Goal: Transaction & Acquisition: Purchase product/service

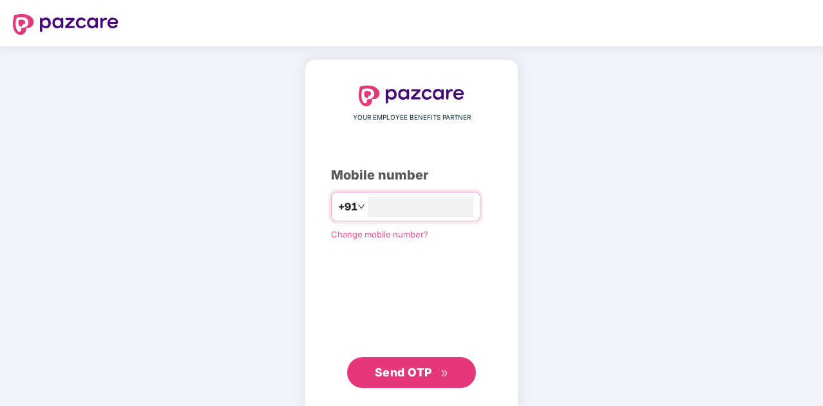
type input "**********"
click at [406, 366] on span "Send OTP" at bounding box center [403, 373] width 57 height 14
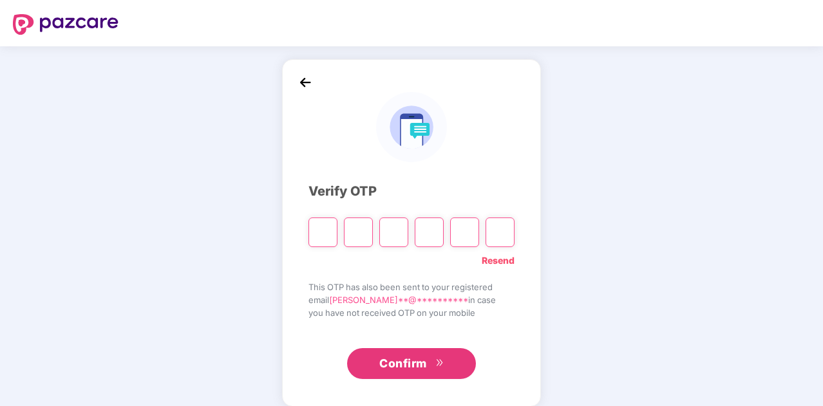
type input "*"
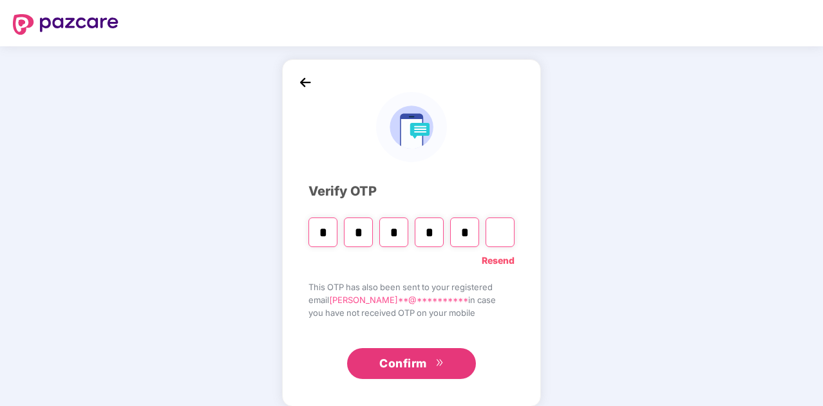
type input "*"
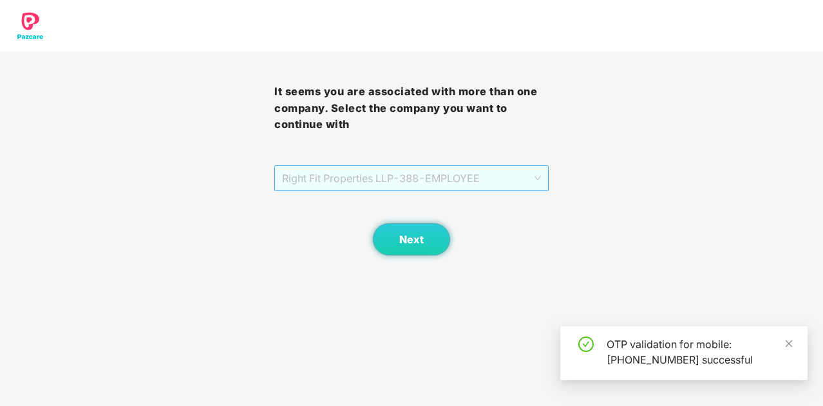
click at [541, 174] on span "Right Fit Properties LLP - 388 - EMPLOYEE" at bounding box center [411, 178] width 259 height 24
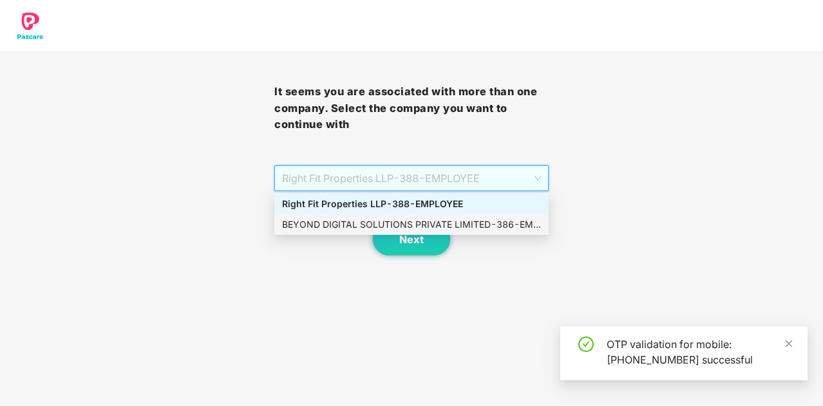
click at [457, 228] on div "BEYOND DIGITAL SOLUTIONS PRIVATE LIMITED - 386 - EMPLOYEE" at bounding box center [411, 225] width 259 height 14
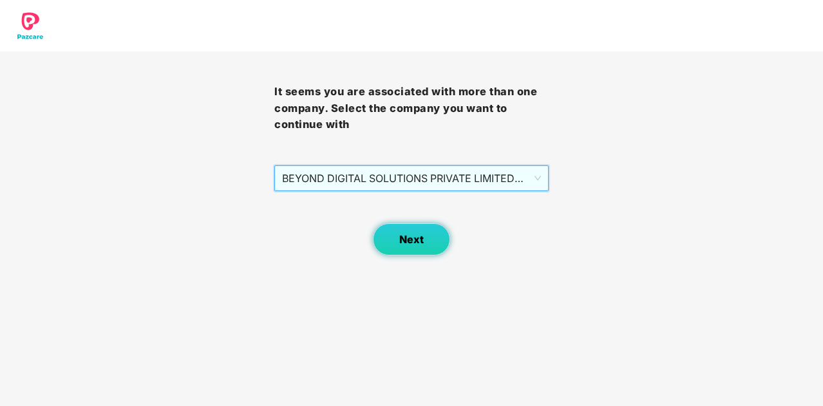
click at [401, 245] on span "Next" at bounding box center [411, 240] width 24 height 12
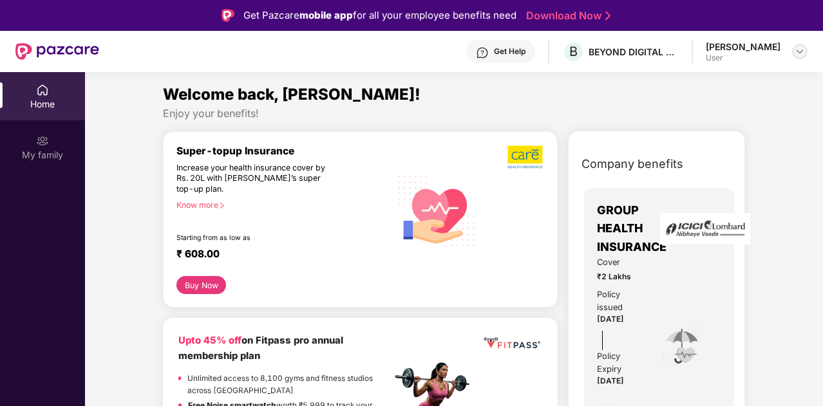
click at [798, 52] on img at bounding box center [800, 51] width 10 height 10
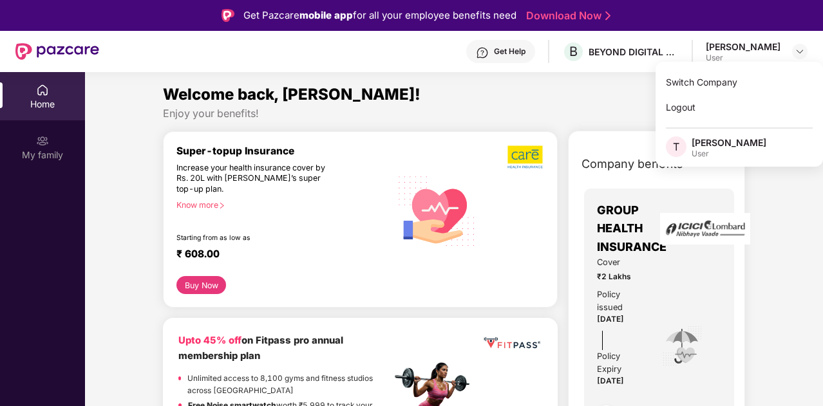
click at [605, 105] on div "Welcome back, [PERSON_NAME]!" at bounding box center [454, 94] width 582 height 24
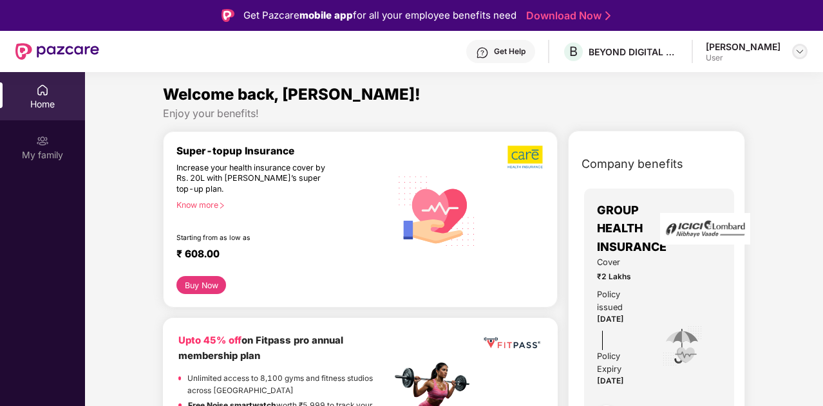
click at [798, 52] on img at bounding box center [800, 51] width 10 height 10
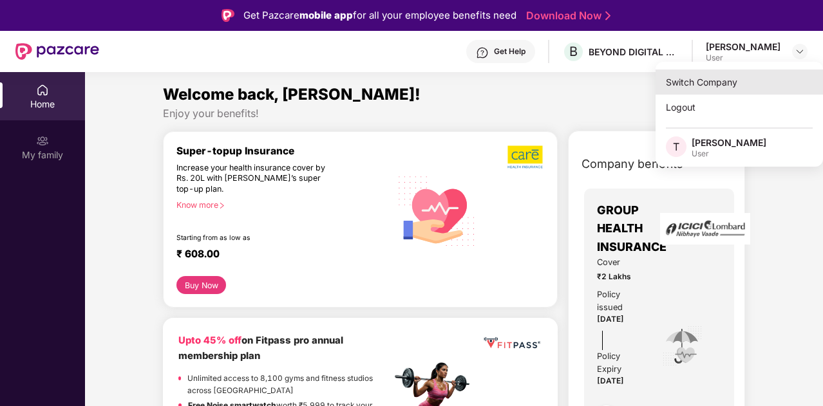
click at [721, 76] on div "Switch Company" at bounding box center [739, 82] width 167 height 25
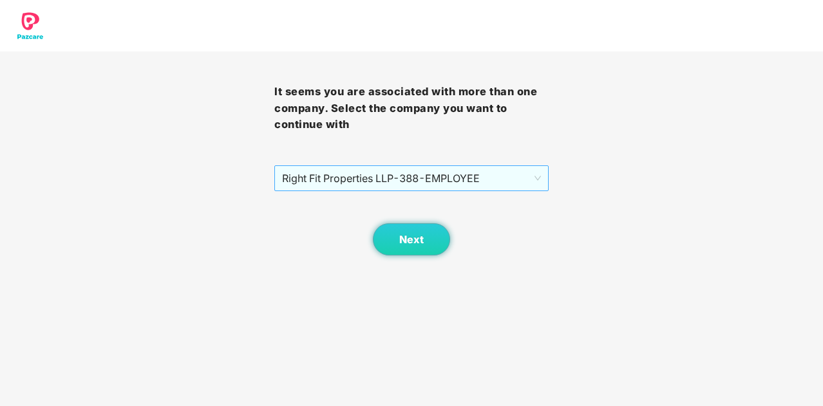
click at [406, 182] on span "Right Fit Properties LLP - 388 - EMPLOYEE" at bounding box center [411, 178] width 259 height 24
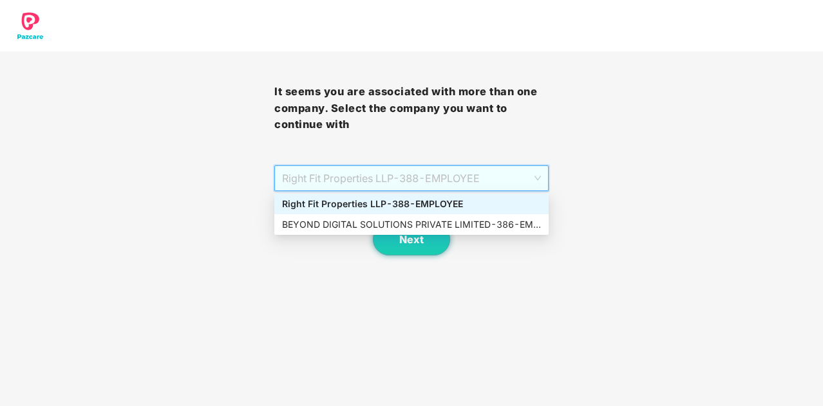
click at [399, 202] on div "Right Fit Properties LLP - 388 - EMPLOYEE" at bounding box center [411, 204] width 259 height 14
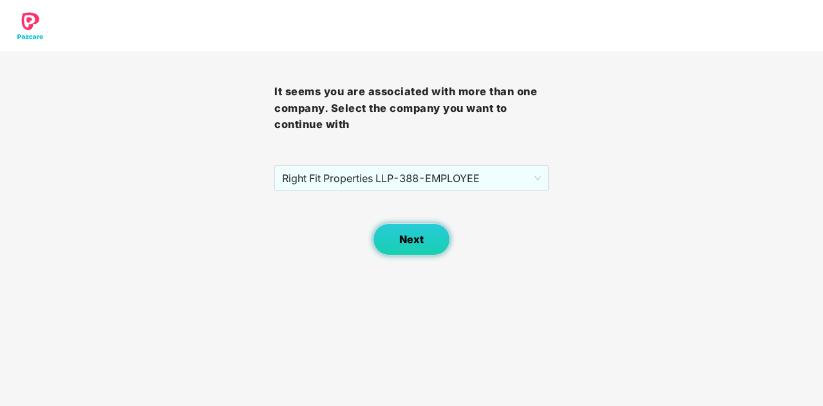
click at [408, 234] on span "Next" at bounding box center [411, 240] width 24 height 12
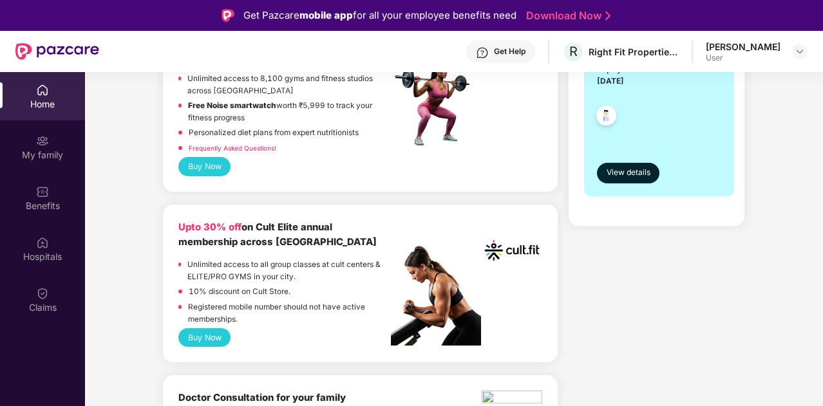
scroll to position [386, 0]
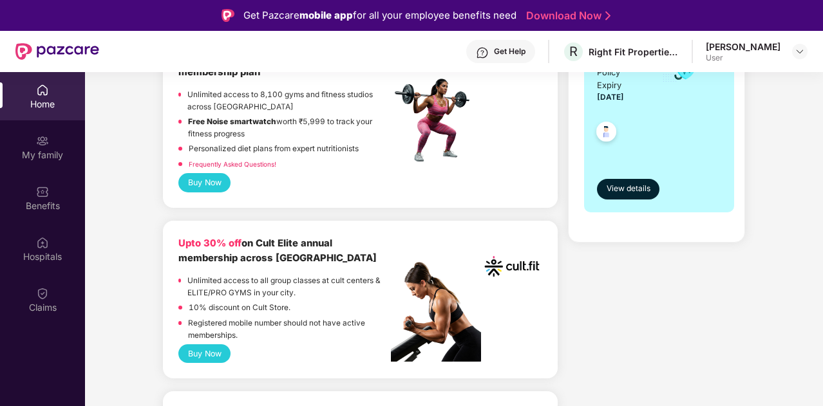
click at [194, 354] on button "Buy Now" at bounding box center [204, 354] width 52 height 19
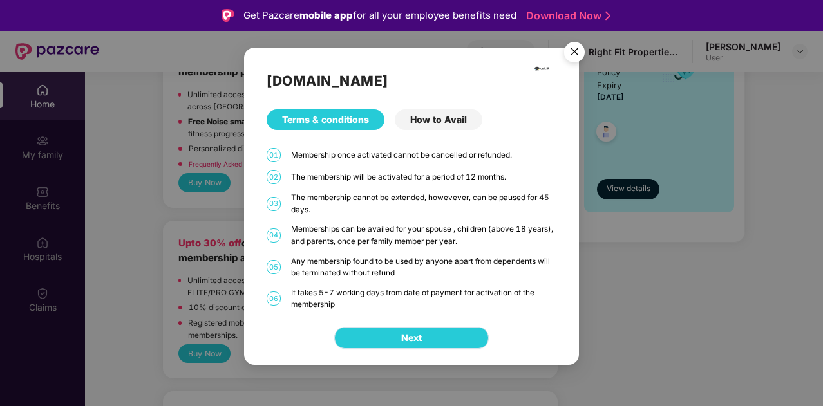
click at [418, 335] on span "Next" at bounding box center [411, 338] width 21 height 14
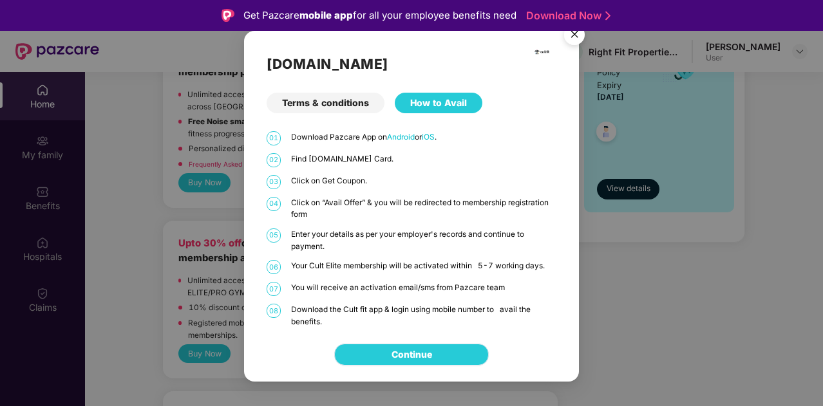
click at [405, 351] on link "Continue" at bounding box center [412, 355] width 41 height 14
